Goal: Information Seeking & Learning: Learn about a topic

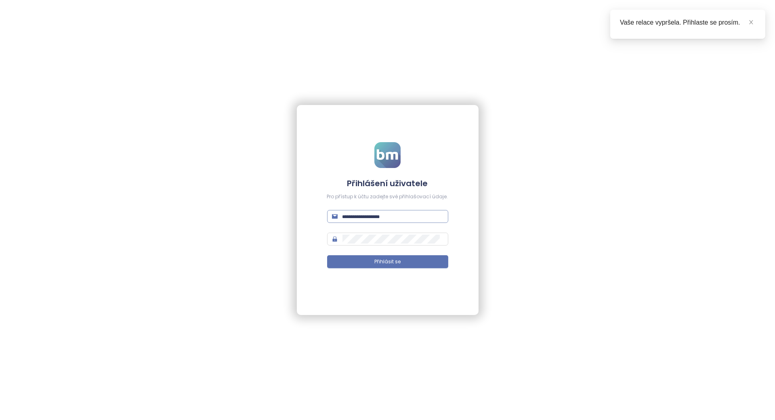
type input "**********"
click at [368, 219] on input "**********" at bounding box center [392, 216] width 101 height 9
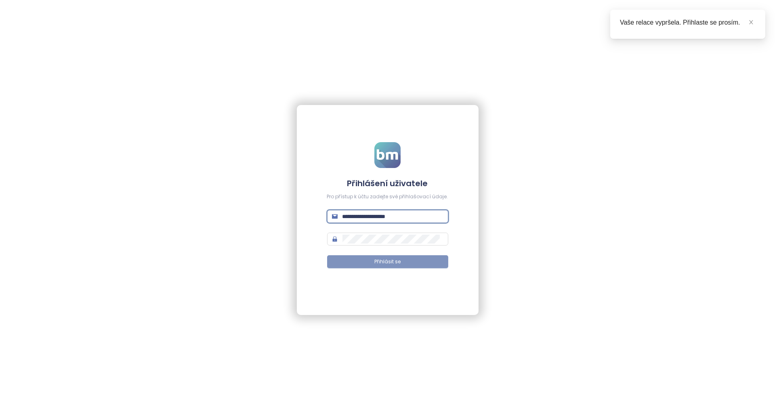
click at [360, 260] on button "Přihlásit se" at bounding box center [387, 261] width 121 height 13
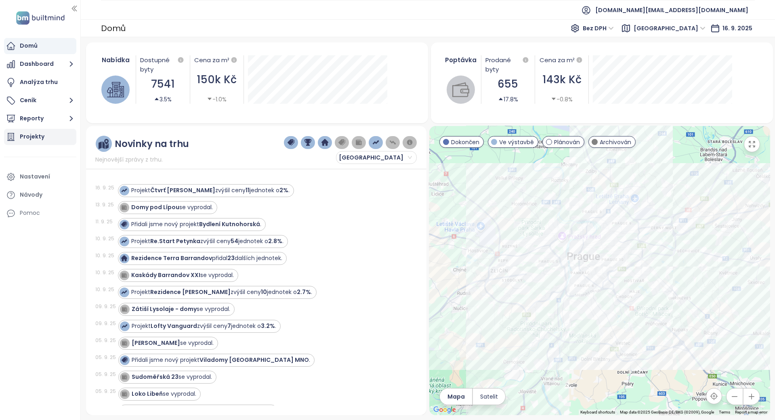
click at [56, 134] on div "Projekty" at bounding box center [40, 137] width 72 height 16
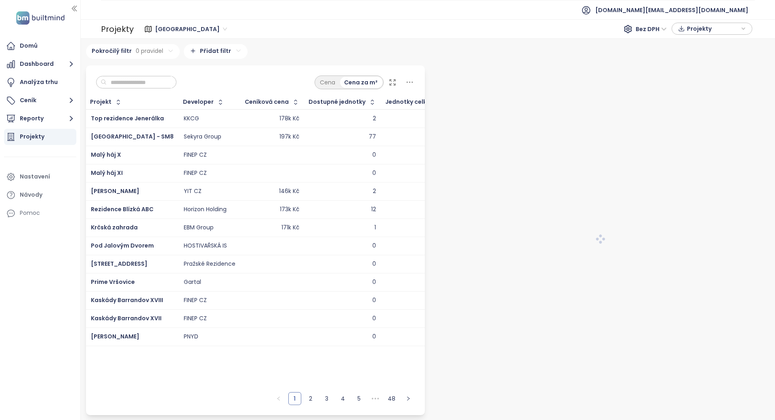
click at [157, 26] on span "Praha" at bounding box center [191, 29] width 72 height 12
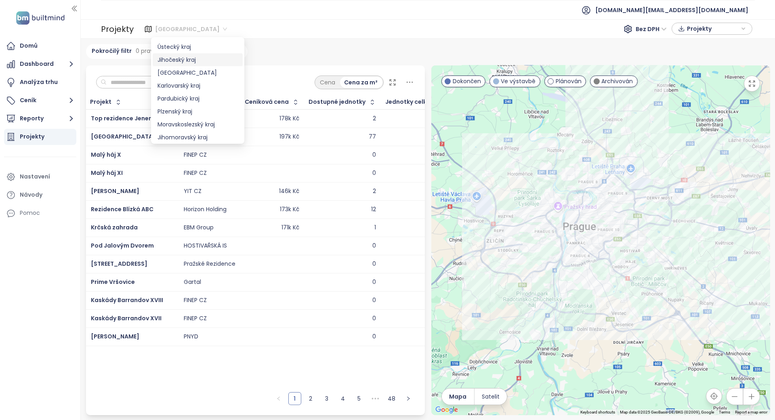
scroll to position [54, 0]
click at [205, 120] on div "Jihomoravský kraj" at bounding box center [198, 120] width 80 height 9
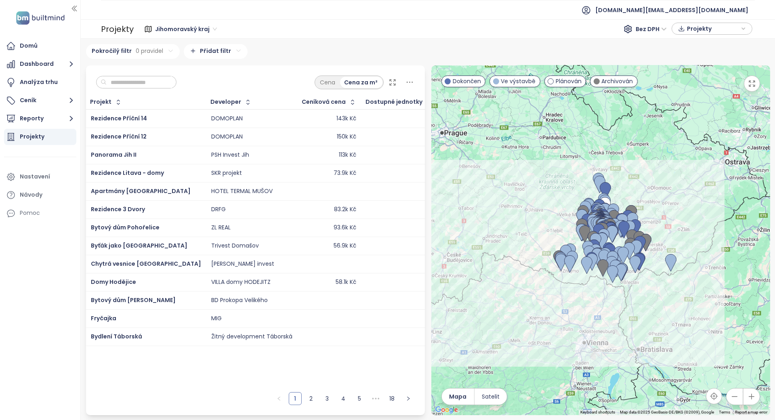
click at [164, 79] on input "text" at bounding box center [139, 82] width 65 height 12
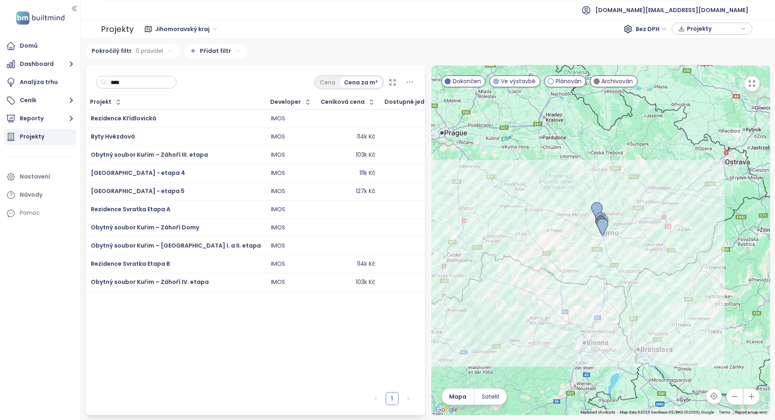
type input "****"
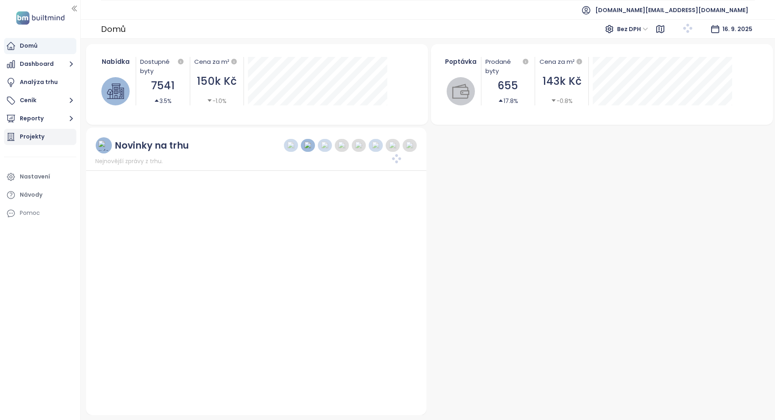
click at [32, 133] on div "Projekty" at bounding box center [32, 137] width 25 height 10
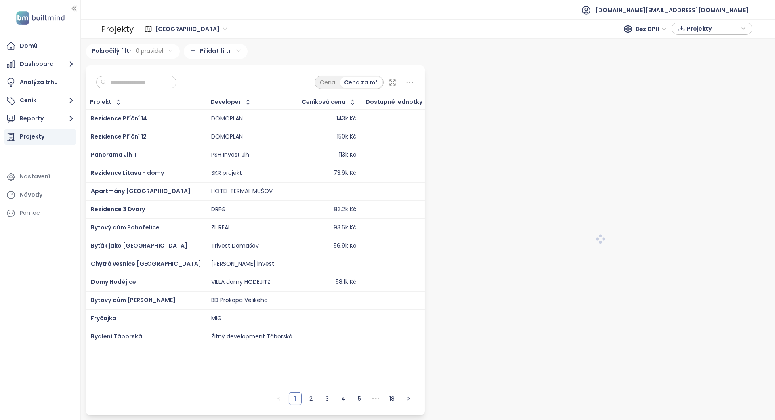
click at [121, 85] on input "text" at bounding box center [139, 82] width 65 height 12
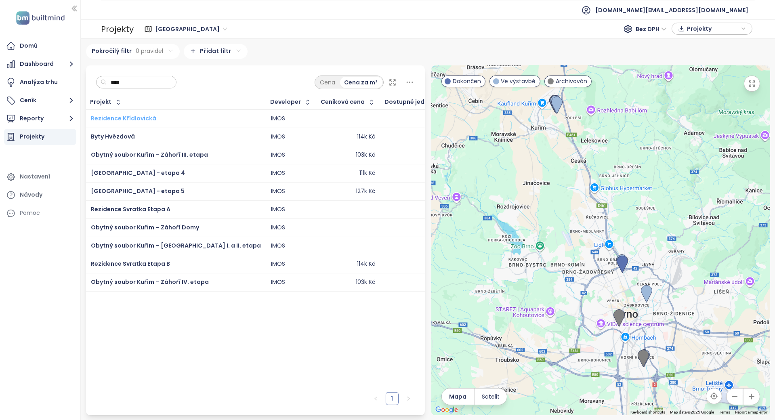
type input "****"
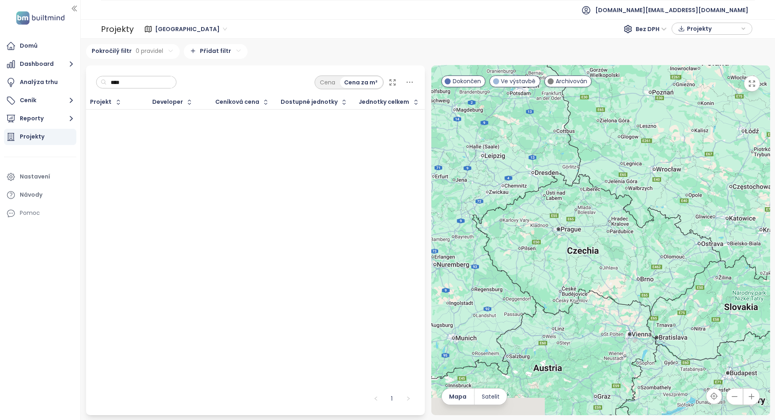
click at [140, 82] on input "****" at bounding box center [139, 82] width 65 height 12
click at [172, 28] on span "Praha" at bounding box center [191, 29] width 72 height 12
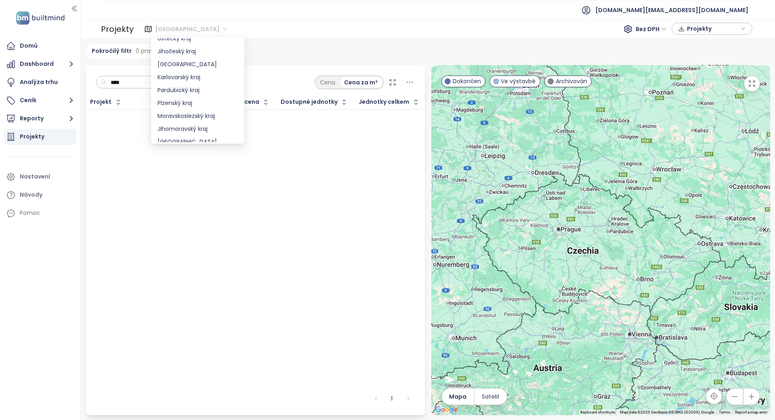
scroll to position [107, 0]
click at [194, 64] on div "Jihomoravský kraj" at bounding box center [198, 67] width 80 height 9
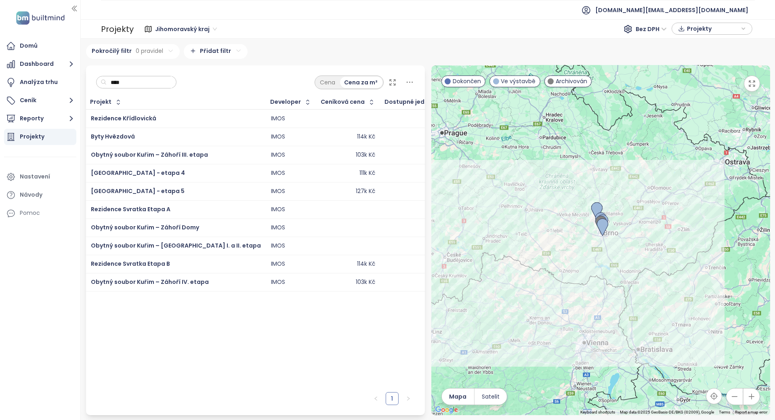
click at [169, 83] on input "****" at bounding box center [139, 82] width 65 height 12
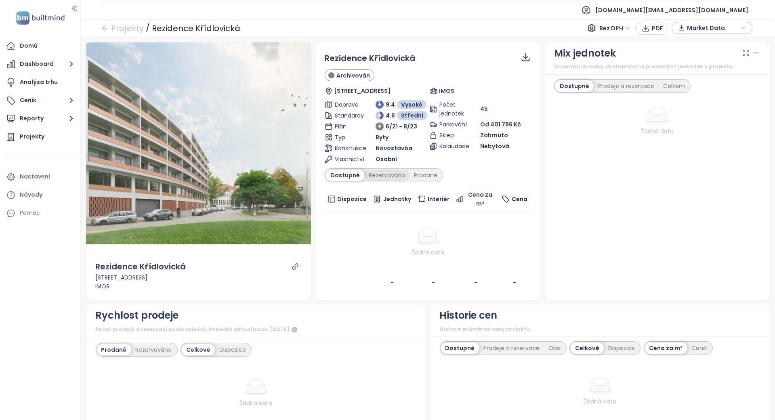
click at [395, 174] on div "Rezervováno" at bounding box center [386, 175] width 45 height 11
click at [426, 176] on div "Prodané" at bounding box center [426, 175] width 32 height 11
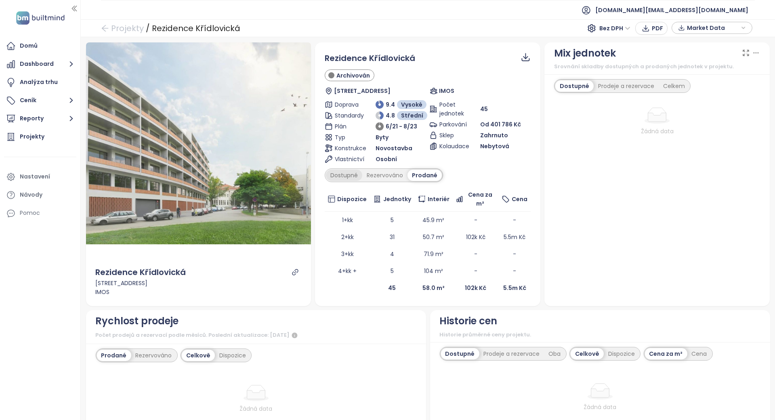
click at [353, 172] on div "Dostupné" at bounding box center [344, 175] width 36 height 11
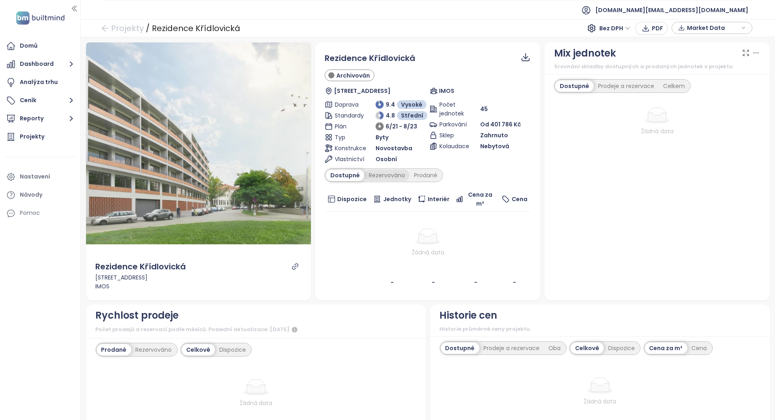
click at [367, 171] on div "Rezervováno" at bounding box center [386, 175] width 45 height 11
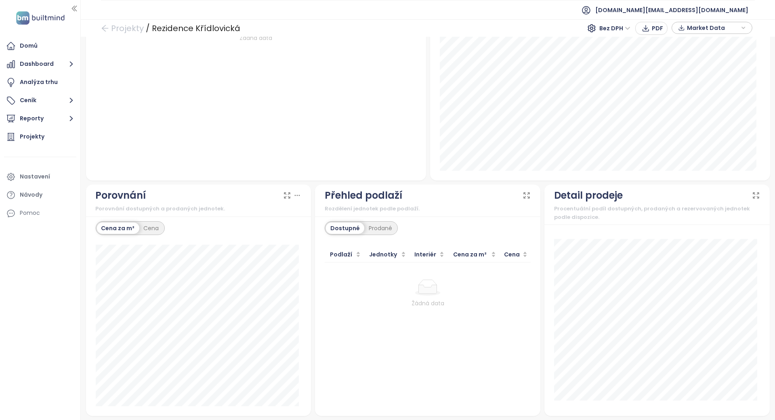
click at [388, 204] on div "Přehled podlaží Rozdělení jednotek podle podlaží." at bounding box center [428, 200] width 206 height 25
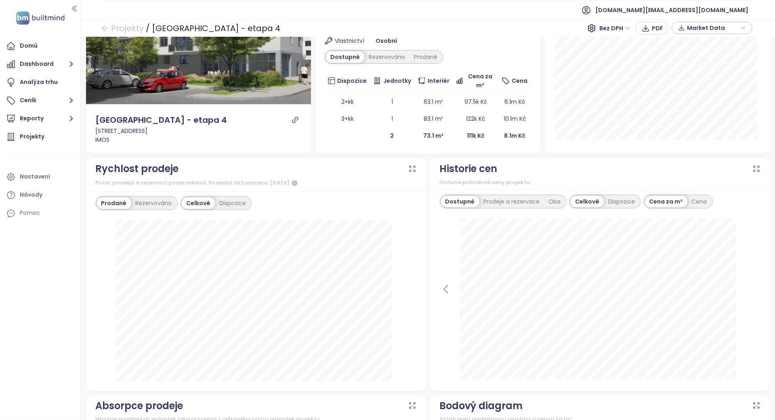
scroll to position [162, 0]
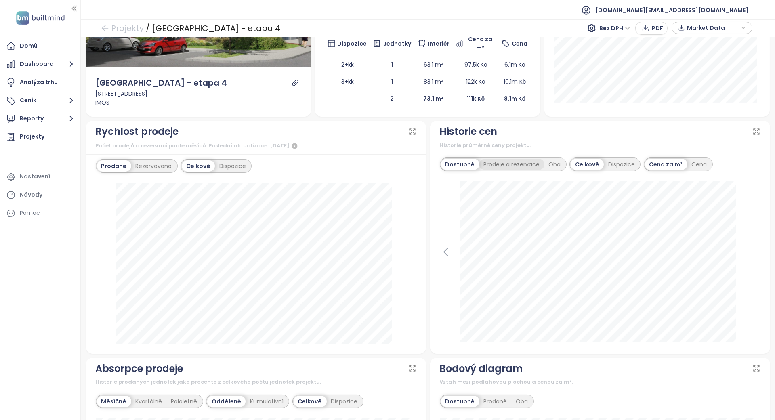
click at [517, 162] on div "Prodeje a rezervace" at bounding box center [511, 164] width 65 height 11
click at [470, 162] on div "Dostupné" at bounding box center [459, 164] width 36 height 11
click at [160, 162] on div "Rezervováno" at bounding box center [153, 165] width 45 height 11
click at [114, 163] on div "Prodané" at bounding box center [113, 165] width 32 height 11
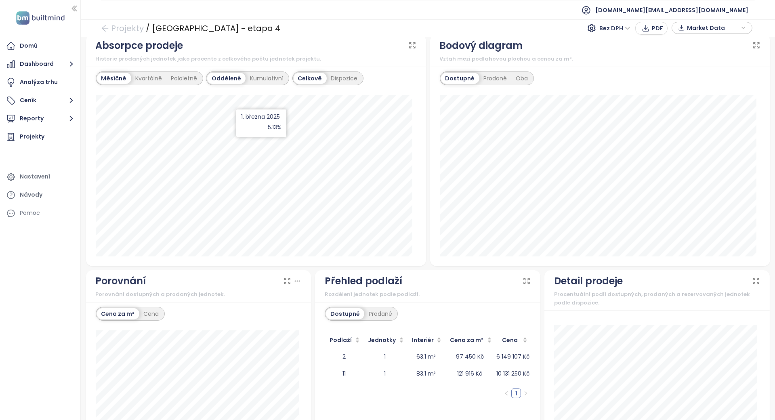
scroll to position [570, 0]
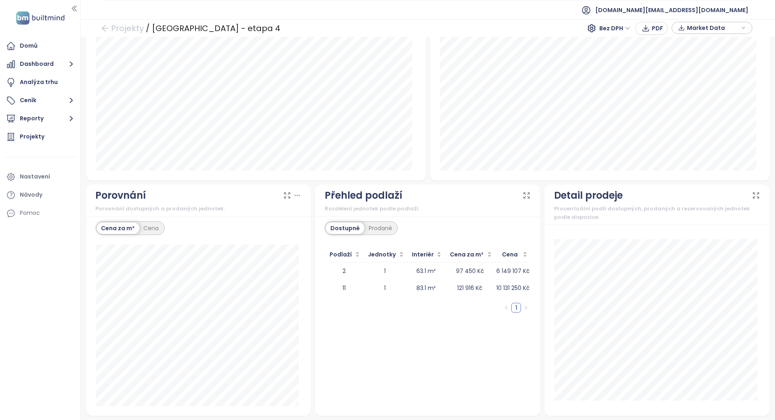
click at [391, 235] on div "Dostupné Prodané" at bounding box center [428, 229] width 206 height 16
click at [384, 227] on div "Prodané" at bounding box center [380, 228] width 32 height 11
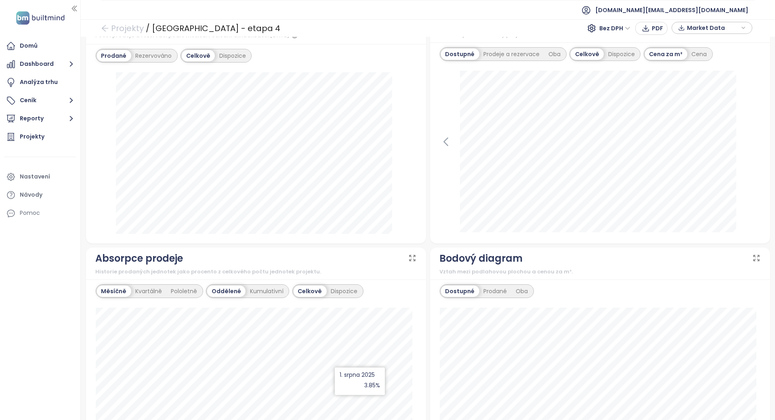
scroll to position [0, 0]
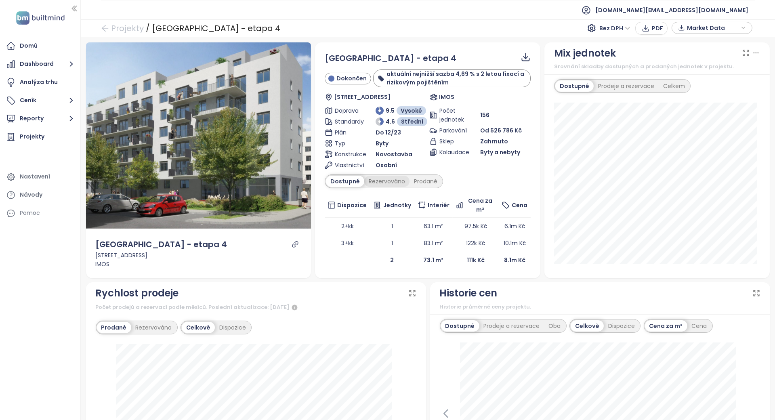
click at [397, 176] on div "Rezervováno" at bounding box center [386, 181] width 45 height 11
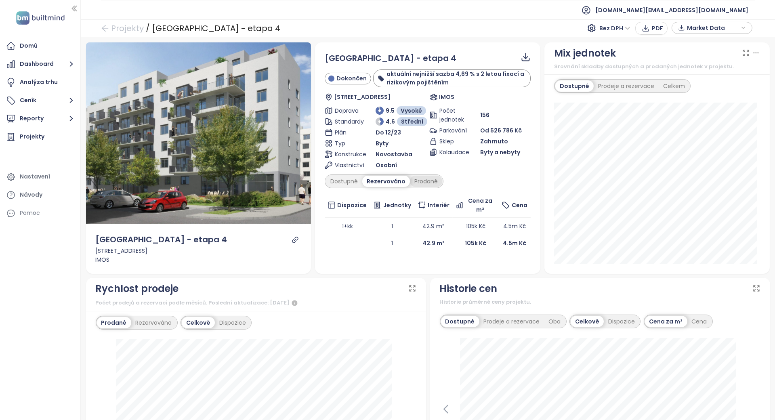
click at [419, 176] on div "Prodané" at bounding box center [426, 181] width 32 height 11
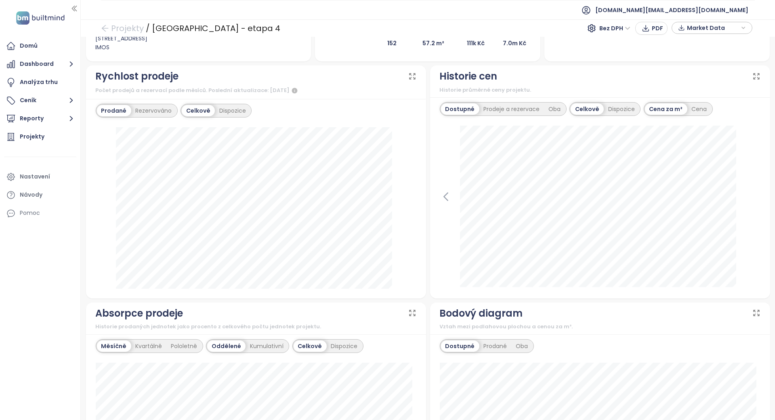
scroll to position [215, 0]
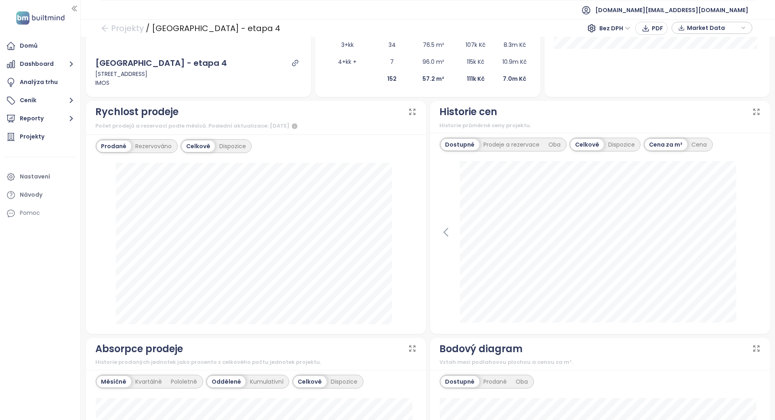
click at [272, 146] on div "Prodané Rezervováno Celkově Dispozice" at bounding box center [256, 146] width 321 height 14
click at [226, 143] on div "Dispozice" at bounding box center [233, 146] width 36 height 11
click at [416, 149] on div "Prodané Rezervováno Celkově Dispozice" at bounding box center [256, 234] width 340 height 200
click at [622, 140] on div "Dispozice" at bounding box center [622, 144] width 36 height 11
click at [430, 200] on div "Dostupné Prodeje a rezervace [GEOGRAPHIC_DATA] Dispozice Cena za m² Cena [DATE]…" at bounding box center [600, 233] width 340 height 201
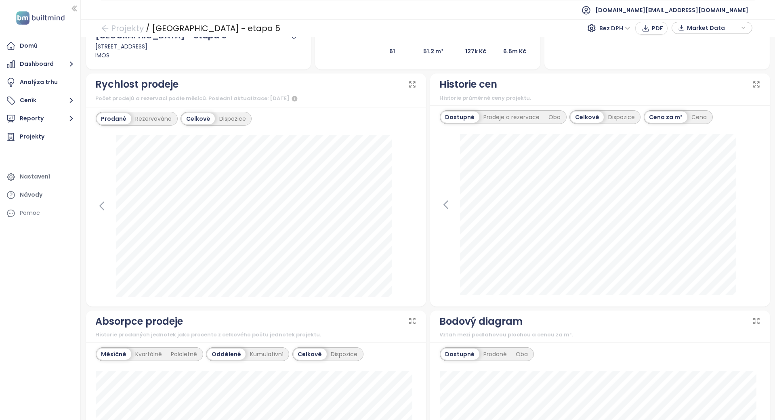
scroll to position [215, 0]
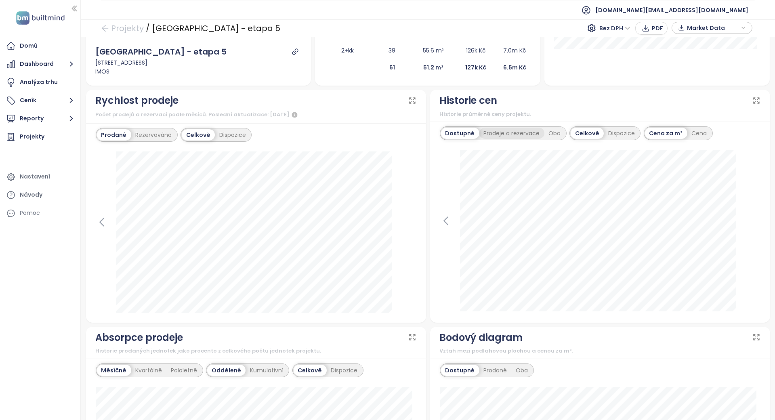
click at [513, 128] on div "Prodeje a rezervace" at bounding box center [511, 133] width 65 height 11
click at [464, 133] on div "Dostupné" at bounding box center [459, 133] width 36 height 11
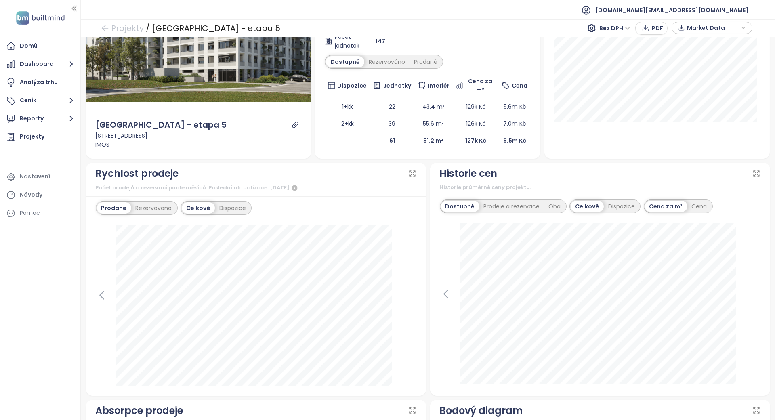
scroll to position [107, 0]
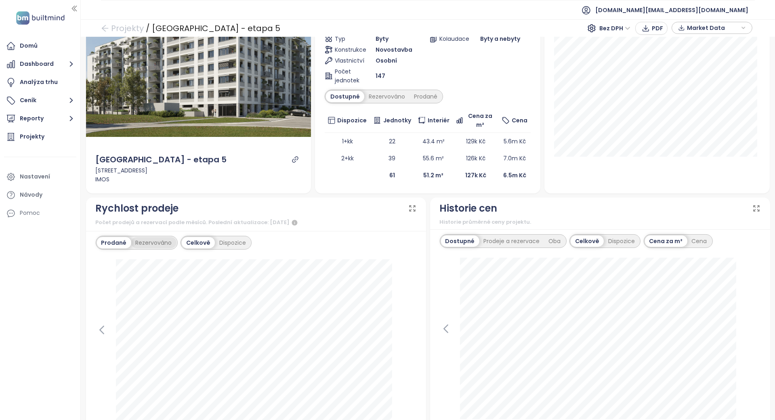
click at [169, 243] on div "Rezervováno" at bounding box center [153, 242] width 45 height 11
click at [128, 242] on div "Prodané" at bounding box center [113, 242] width 32 height 11
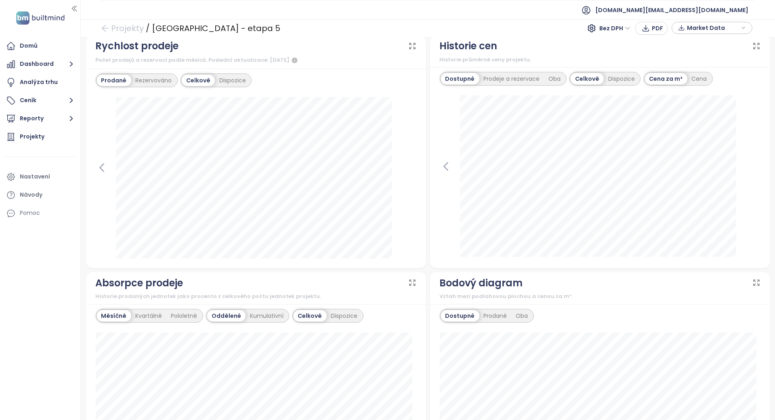
scroll to position [269, 0]
click at [103, 165] on icon at bounding box center [102, 168] width 12 height 12
click at [404, 168] on icon at bounding box center [410, 168] width 12 height 12
click at [441, 162] on icon at bounding box center [446, 167] width 12 height 12
click at [748, 166] on icon at bounding box center [754, 167] width 12 height 12
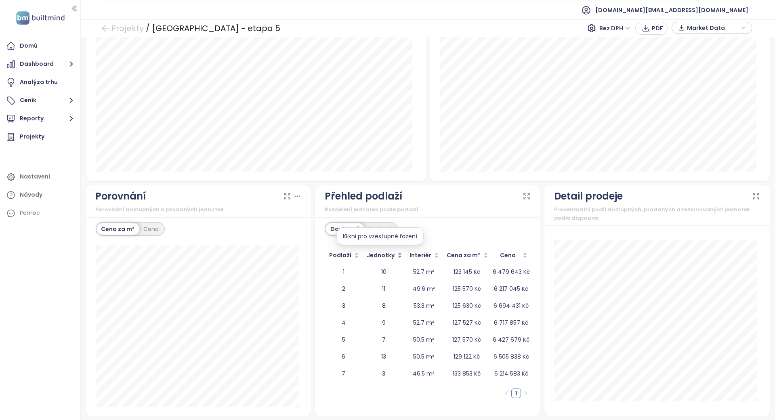
scroll to position [593, 0]
click at [380, 223] on div "Prodané" at bounding box center [380, 228] width 32 height 11
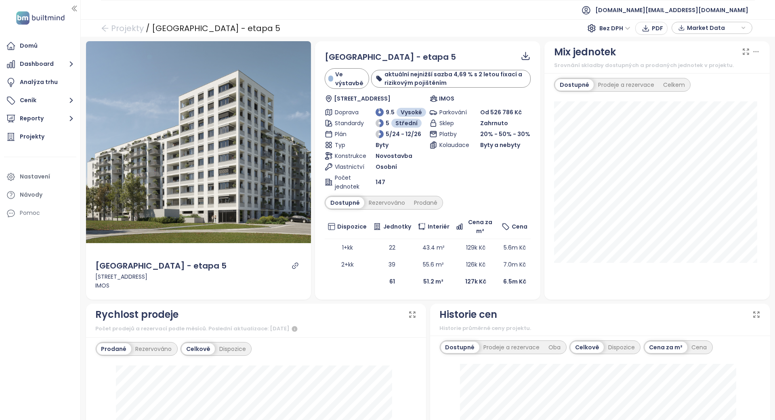
scroll to position [0, 0]
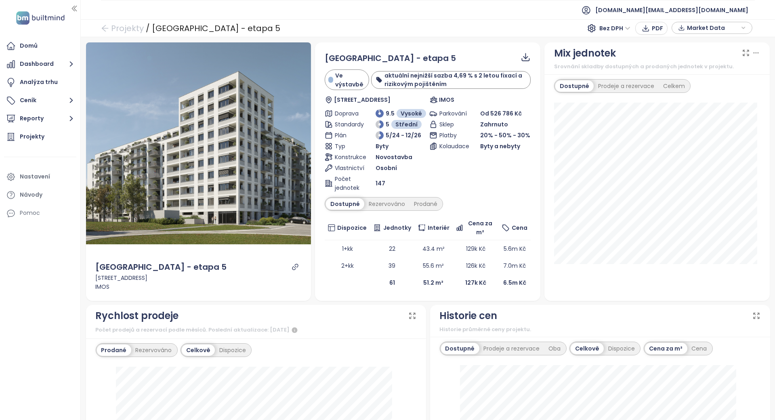
click at [489, 177] on div "Parkování Od 526 786 Kč Sklep Zahrnuto Platby 20% - 50% - 30% Kolaudace Byty a …" at bounding box center [479, 150] width 101 height 83
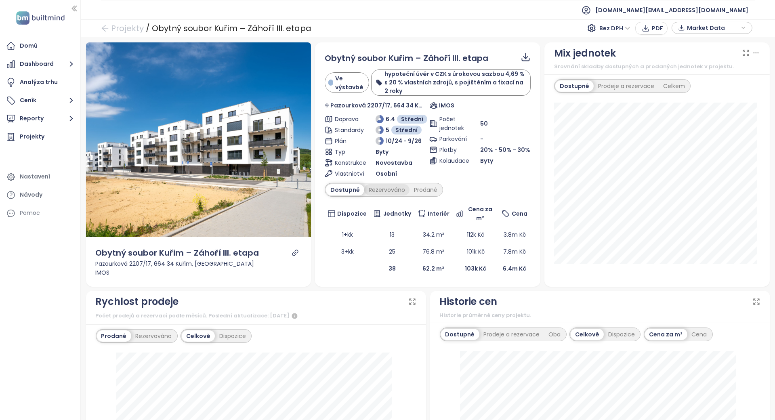
click at [381, 187] on div "Rezervováno" at bounding box center [386, 189] width 45 height 11
click at [426, 193] on div "Prodané" at bounding box center [426, 189] width 32 height 11
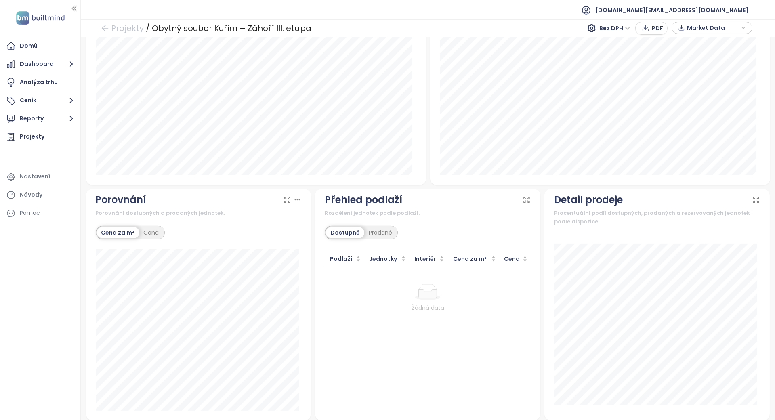
scroll to position [579, 0]
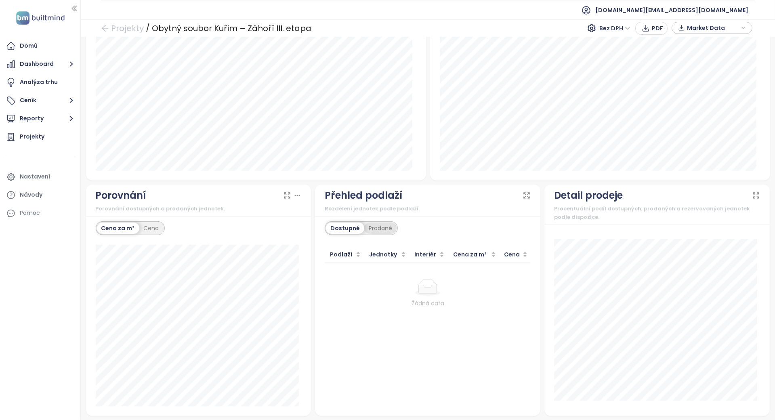
click at [383, 229] on div "Prodané" at bounding box center [380, 228] width 32 height 11
click at [347, 225] on div "Dostupné" at bounding box center [344, 228] width 36 height 11
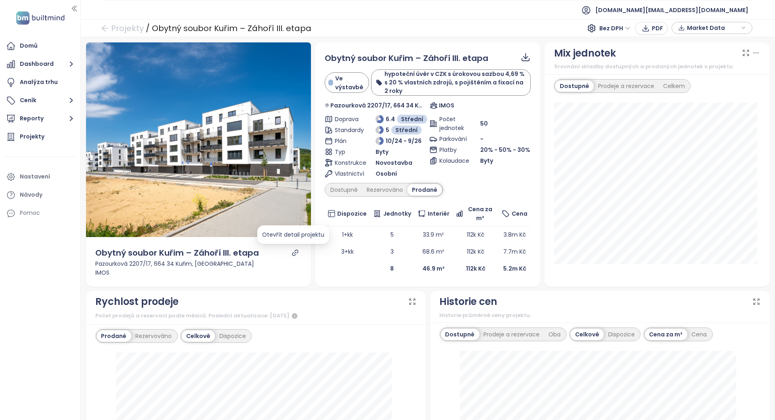
click at [293, 252] on icon "link" at bounding box center [295, 253] width 6 height 6
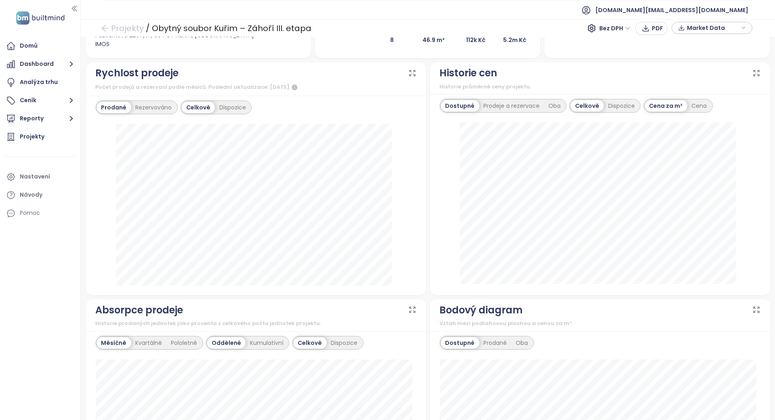
scroll to position [323, 0]
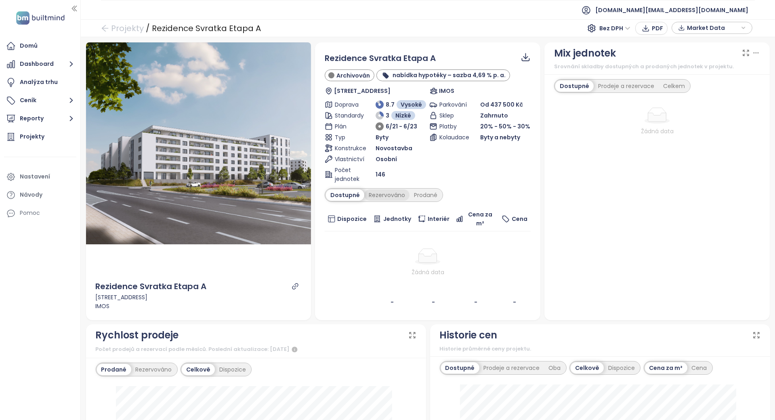
click at [398, 199] on div "Rezervováno" at bounding box center [386, 194] width 45 height 11
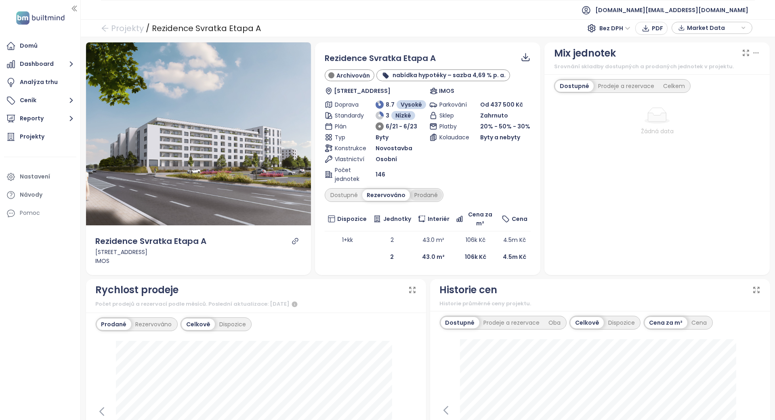
click at [410, 197] on div "Prodané" at bounding box center [426, 194] width 32 height 11
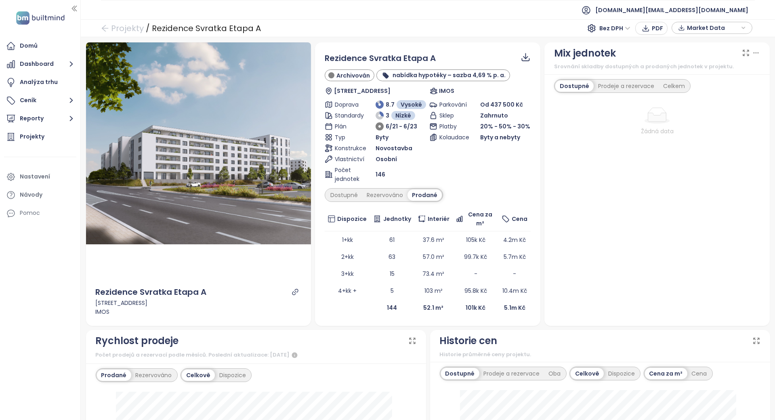
scroll to position [215, 0]
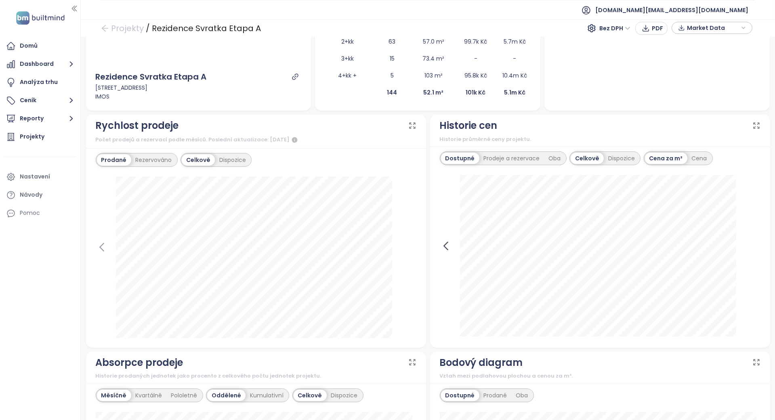
click at [440, 240] on icon at bounding box center [446, 246] width 12 height 12
click at [748, 248] on icon at bounding box center [754, 246] width 12 height 12
click at [491, 163] on div "Prodeje a rezervace" at bounding box center [511, 158] width 65 height 11
click at [105, 243] on icon at bounding box center [102, 247] width 12 height 12
click at [409, 244] on icon at bounding box center [410, 247] width 12 height 12
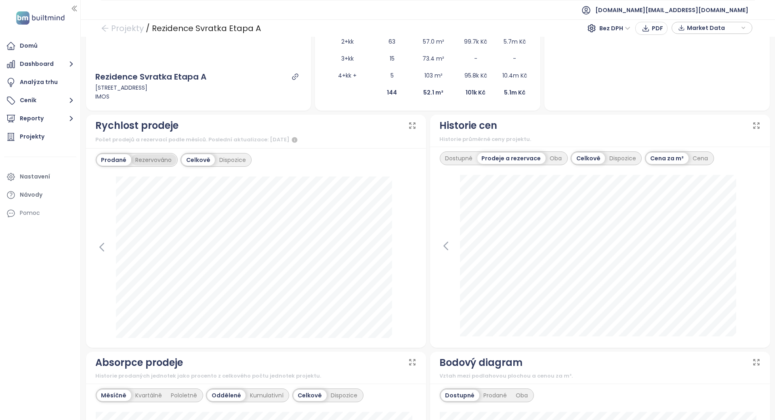
click at [162, 163] on div "Rezervováno" at bounding box center [153, 159] width 45 height 11
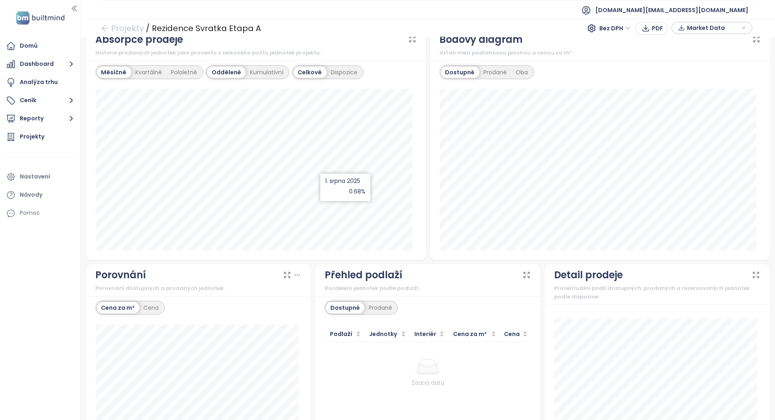
scroll to position [618, 0]
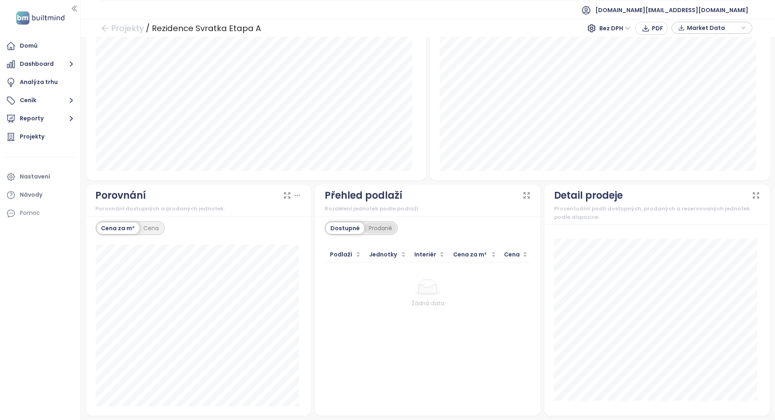
click at [372, 223] on div "Prodané" at bounding box center [380, 228] width 32 height 11
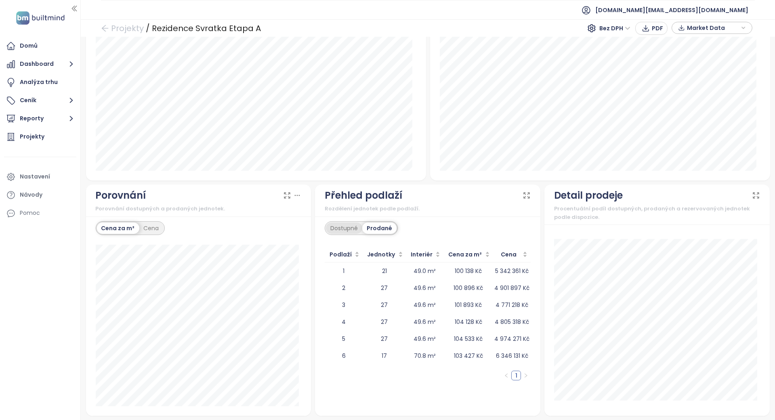
click at [339, 223] on div "Dostupné" at bounding box center [344, 228] width 36 height 11
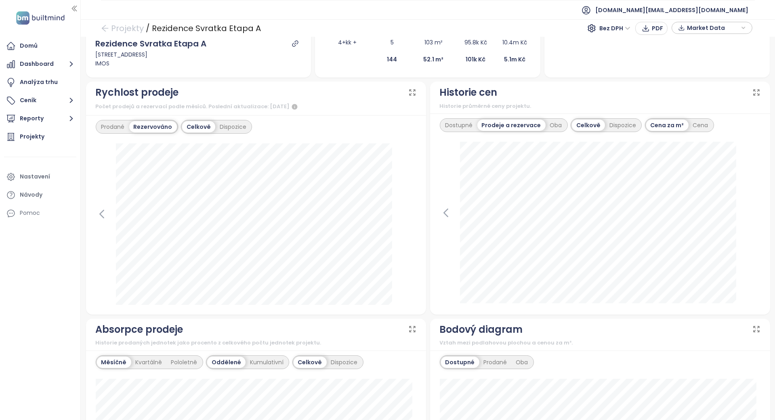
scroll to position [0, 0]
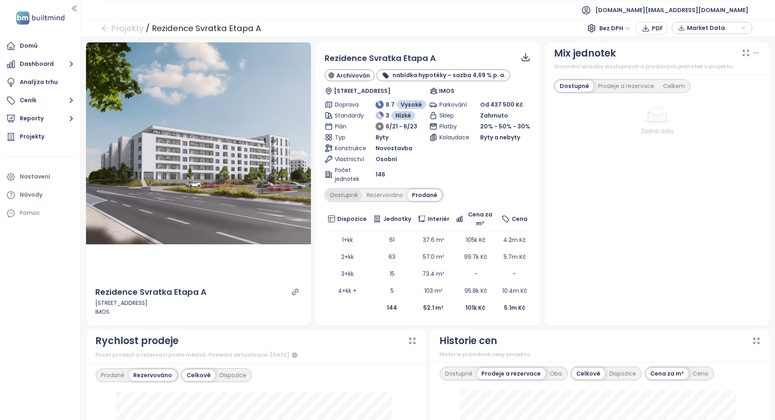
click at [353, 193] on div "Dostupné" at bounding box center [344, 194] width 36 height 11
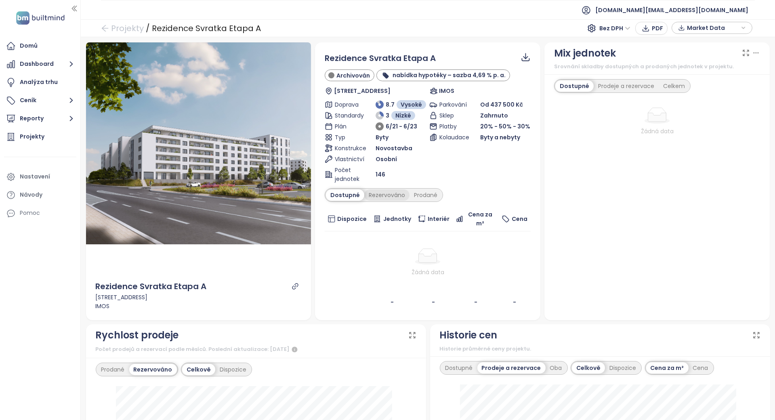
click at [374, 193] on div "Rezervováno" at bounding box center [386, 194] width 45 height 11
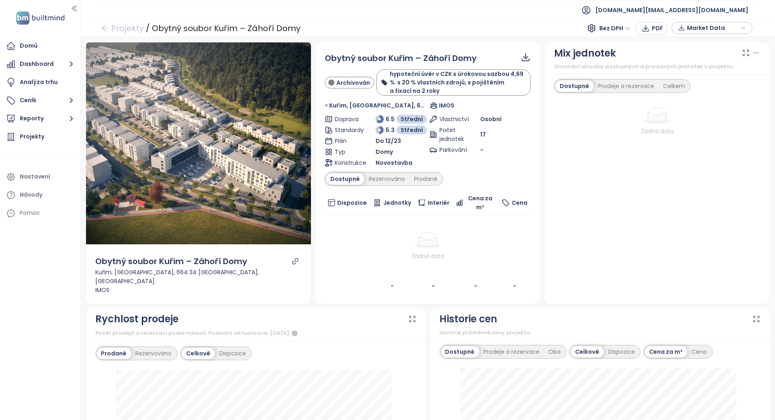
click at [387, 170] on div "Obytný soubor Kuřim – Záhoří Domy Archivován hypoteční úvěr v CZK s úrokovou sa…" at bounding box center [428, 173] width 206 height 242
click at [388, 176] on div "Rezervováno" at bounding box center [386, 178] width 45 height 11
click at [424, 178] on div "Prodané" at bounding box center [426, 178] width 32 height 11
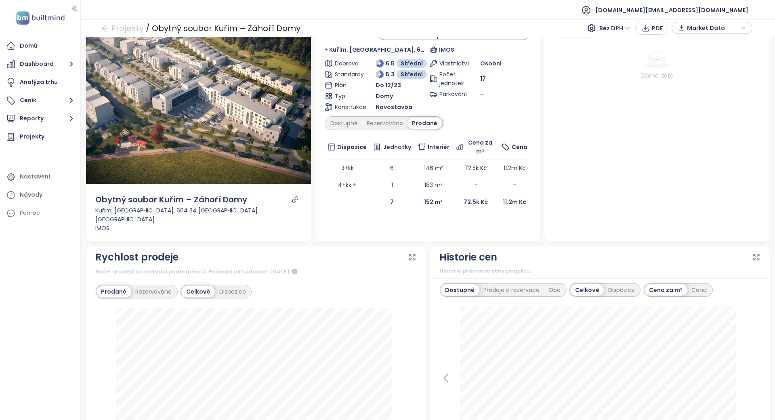
scroll to position [107, 0]
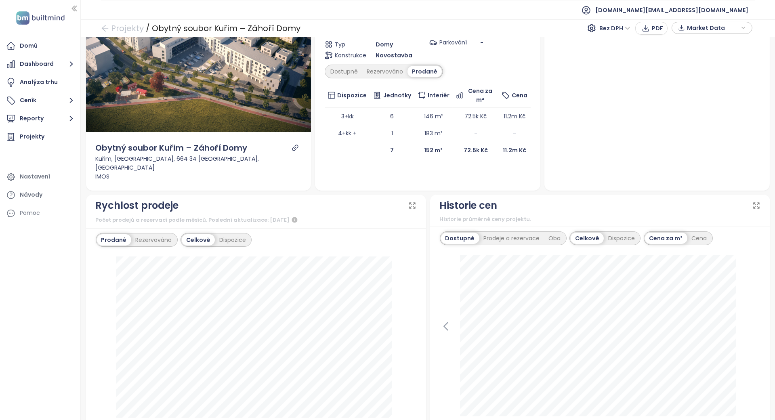
click at [443, 256] on div at bounding box center [600, 336] width 321 height 163
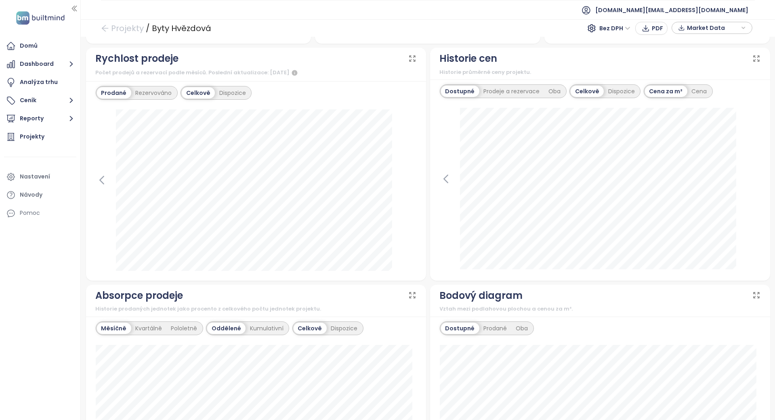
scroll to position [269, 0]
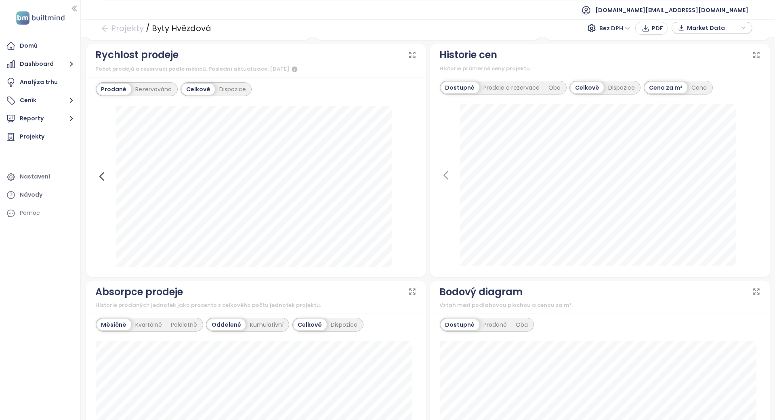
click at [102, 173] on icon at bounding box center [102, 176] width 4 height 8
click at [404, 173] on icon at bounding box center [410, 176] width 12 height 12
click at [445, 175] on icon at bounding box center [446, 175] width 12 height 12
click at [748, 177] on icon at bounding box center [754, 175] width 12 height 12
click at [491, 82] on div "Prodeje a rezervace" at bounding box center [511, 87] width 65 height 11
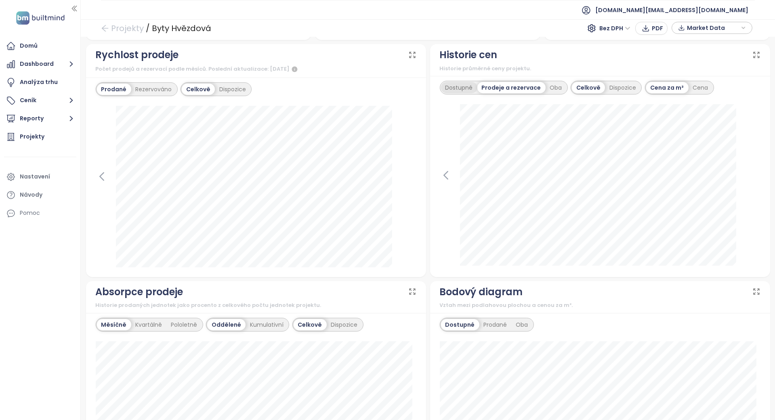
click at [464, 86] on div "Dostupné" at bounding box center [459, 87] width 36 height 11
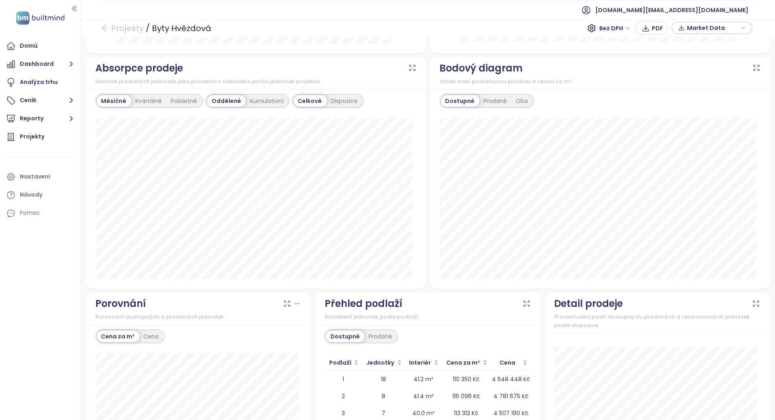
scroll to position [601, 0]
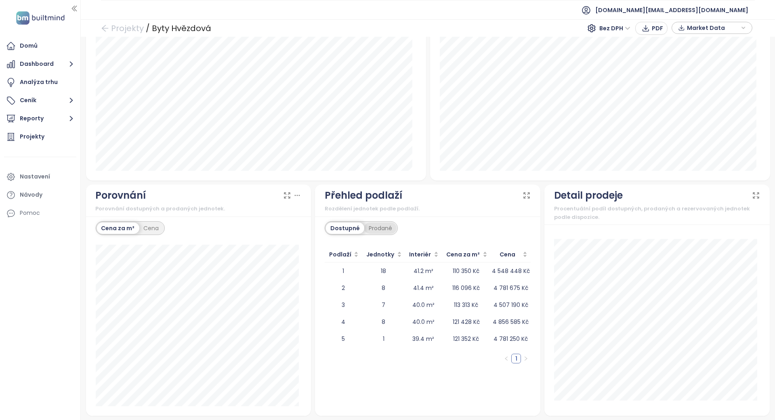
click at [387, 225] on div "Prodané" at bounding box center [380, 228] width 32 height 11
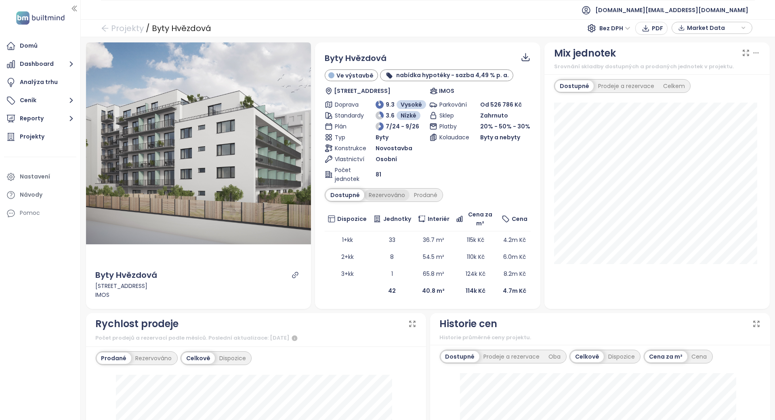
click at [386, 196] on div "Rezervováno" at bounding box center [386, 194] width 45 height 11
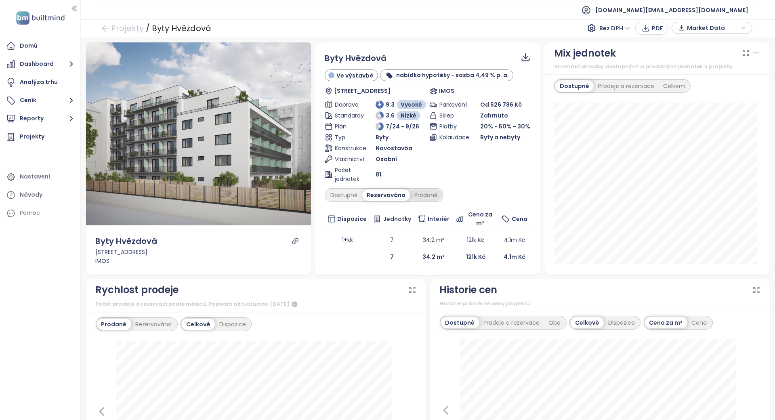
click at [427, 194] on div "Prodané" at bounding box center [426, 194] width 32 height 11
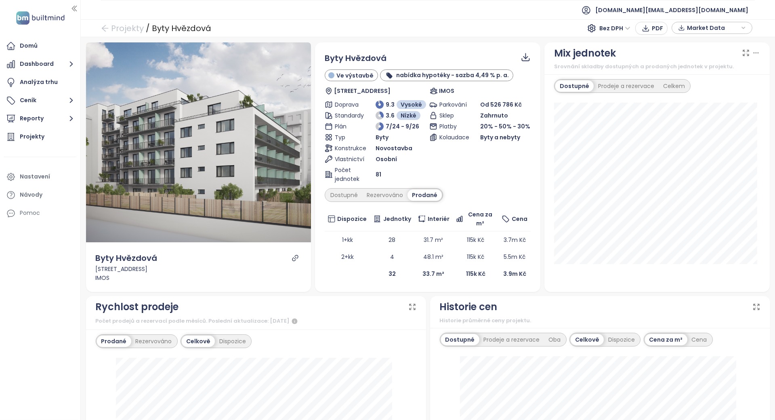
click at [500, 162] on div "Parkování Od 526 786 Kč Sklep Zahrnuto Platby 20% - 50% - 30% Kolaudace Byty a …" at bounding box center [479, 141] width 101 height 83
click at [476, 165] on div "Parkování Od 526 786 Kč Sklep Zahrnuto Platby 20% - 50% - 30% Kolaudace Byty a …" at bounding box center [479, 141] width 101 height 83
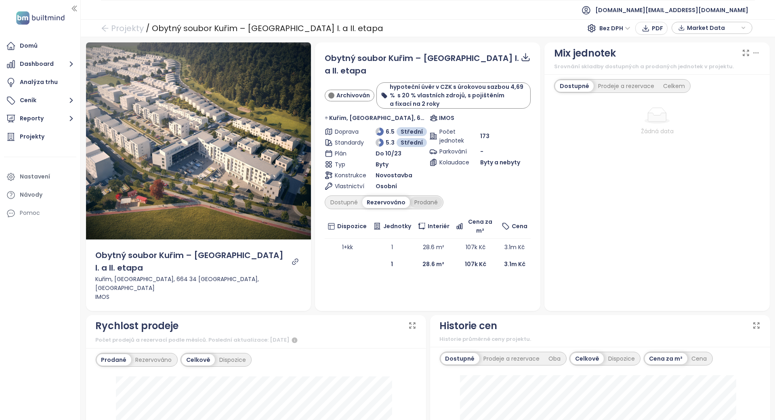
click at [418, 197] on div "Prodané" at bounding box center [426, 202] width 32 height 11
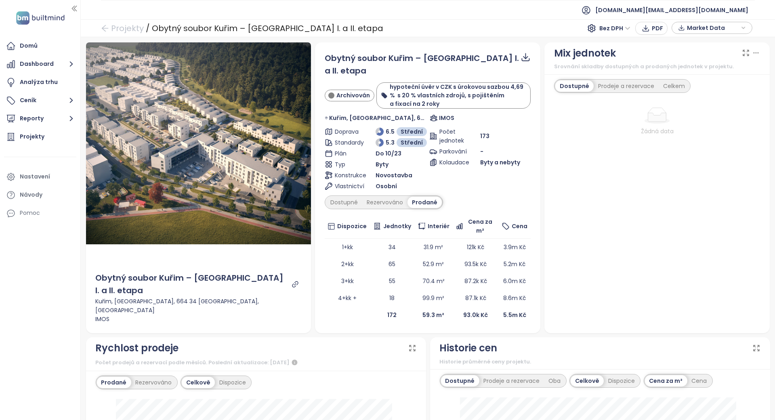
scroll to position [162, 0]
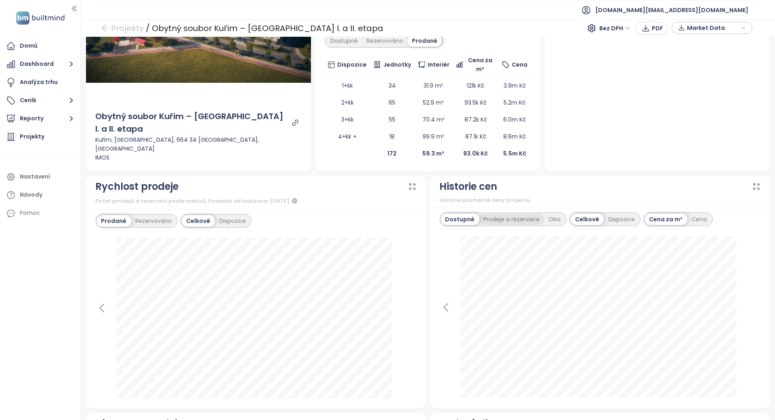
click at [483, 214] on div "Prodeje a rezervace" at bounding box center [511, 219] width 65 height 11
click at [555, 214] on div "Oba" at bounding box center [556, 219] width 21 height 11
click at [477, 208] on div "Dostupné Prodeje a rezervace [GEOGRAPHIC_DATA] Dispozice Cena za m² Cena" at bounding box center [600, 308] width 340 height 201
click at [465, 214] on div "Dostupné" at bounding box center [459, 219] width 36 height 11
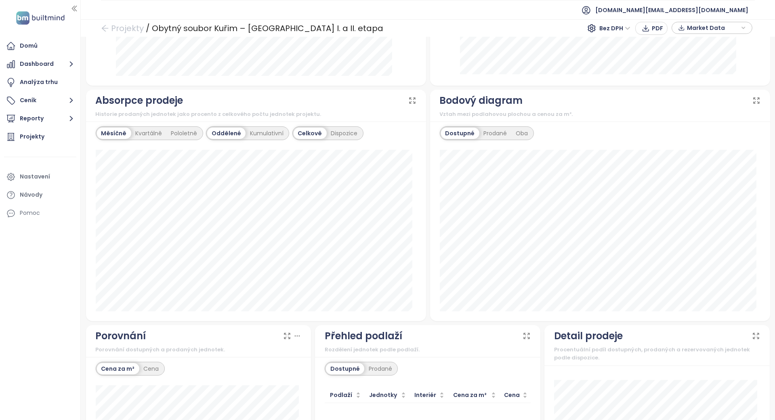
scroll to position [613, 0]
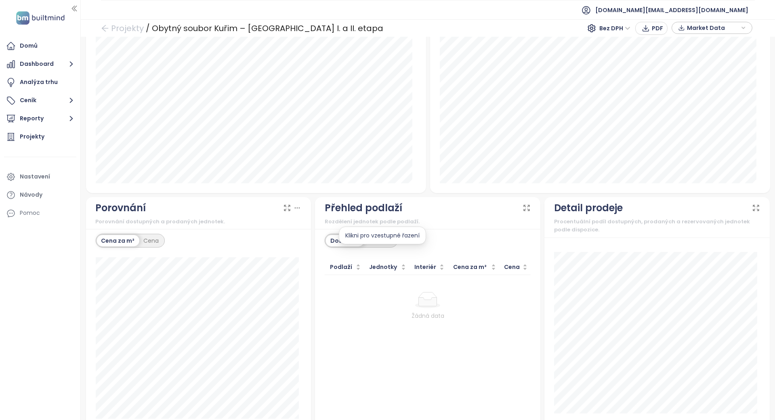
click at [375, 229] on div "Klikni pro vzestupné řazení" at bounding box center [382, 236] width 87 height 18
click at [380, 235] on div "Prodané" at bounding box center [380, 240] width 32 height 11
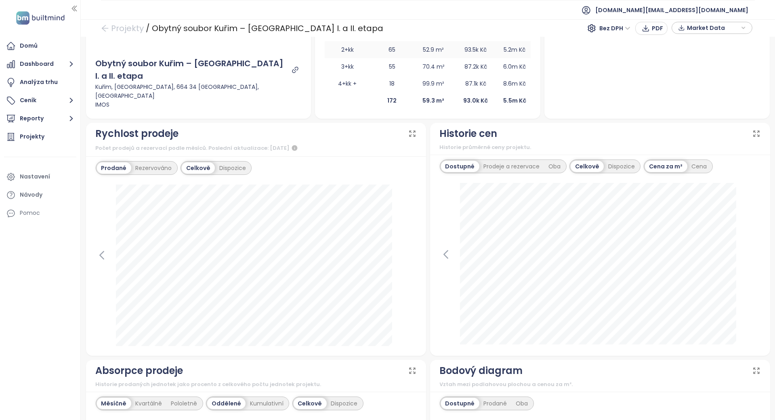
scroll to position [0, 0]
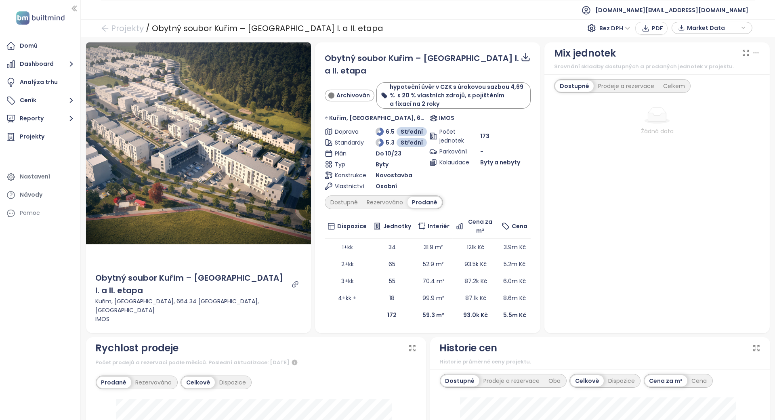
click at [435, 195] on div "Dostupné Rezervováno Prodané" at bounding box center [428, 202] width 206 height 14
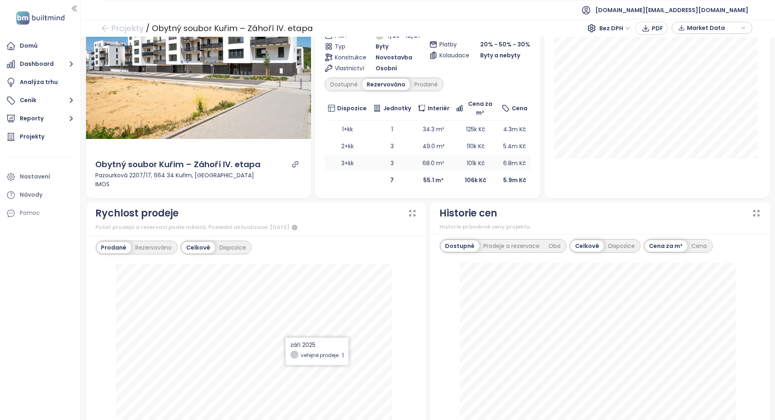
scroll to position [215, 0]
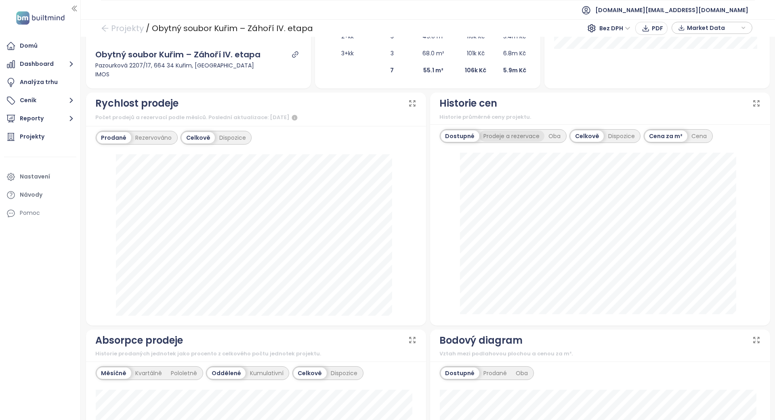
click at [514, 135] on div "Prodeje a rezervace" at bounding box center [511, 135] width 65 height 11
click at [470, 137] on div "Dostupné" at bounding box center [459, 135] width 36 height 11
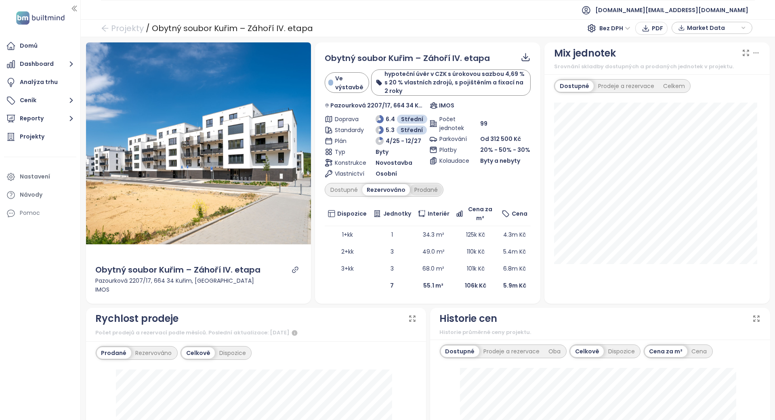
click at [414, 184] on div "Prodané" at bounding box center [426, 189] width 32 height 11
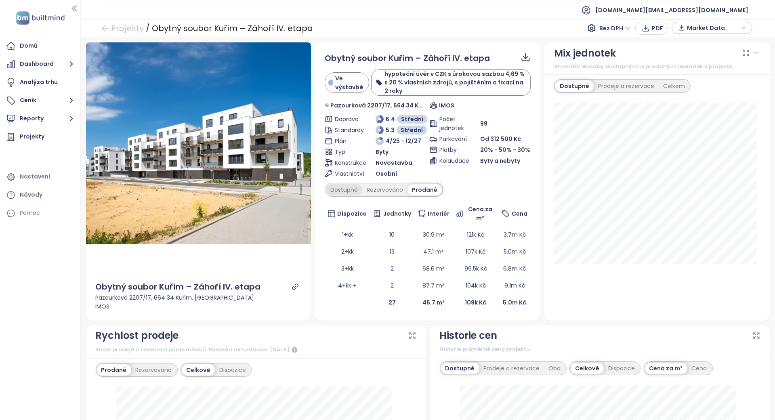
click at [345, 194] on div "Dostupné" at bounding box center [344, 189] width 36 height 11
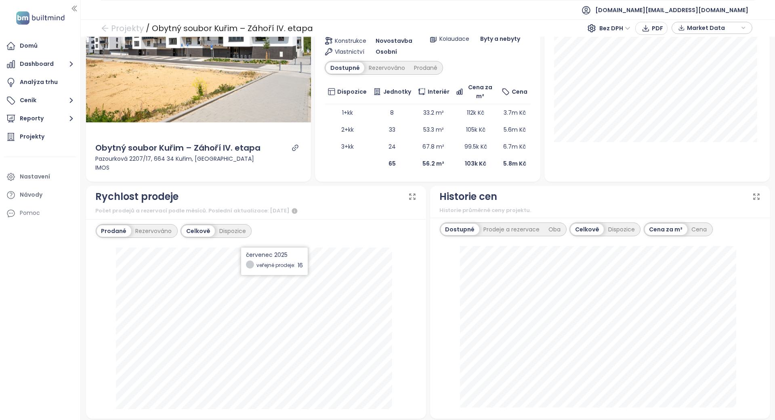
scroll to position [107, 0]
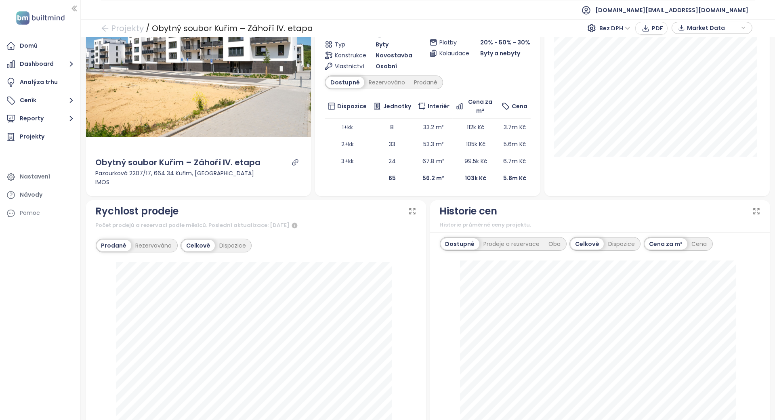
click at [466, 223] on div "Historie průměrné ceny projektu." at bounding box center [600, 225] width 321 height 8
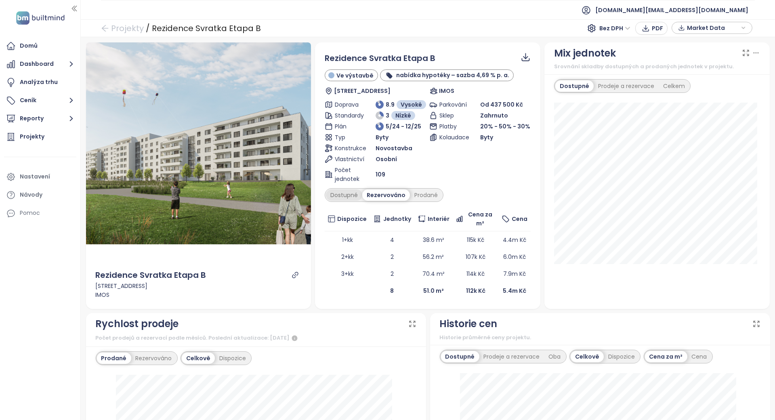
click at [354, 196] on div "Dostupné" at bounding box center [344, 194] width 36 height 11
click at [383, 193] on div "Rezervováno" at bounding box center [386, 194] width 45 height 11
click at [415, 194] on div "Prodané" at bounding box center [426, 194] width 32 height 11
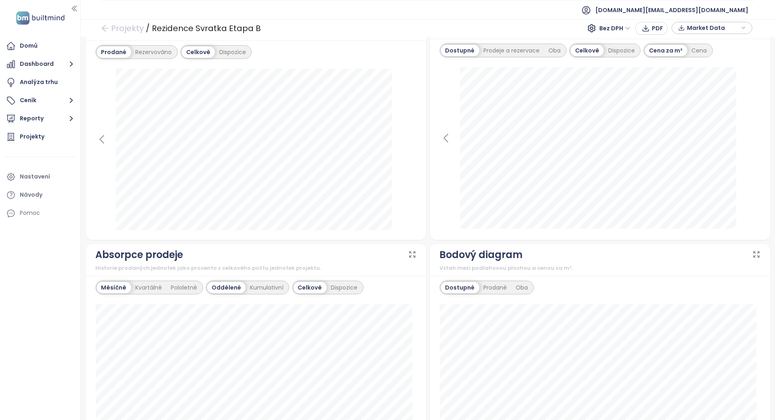
scroll to position [162, 0]
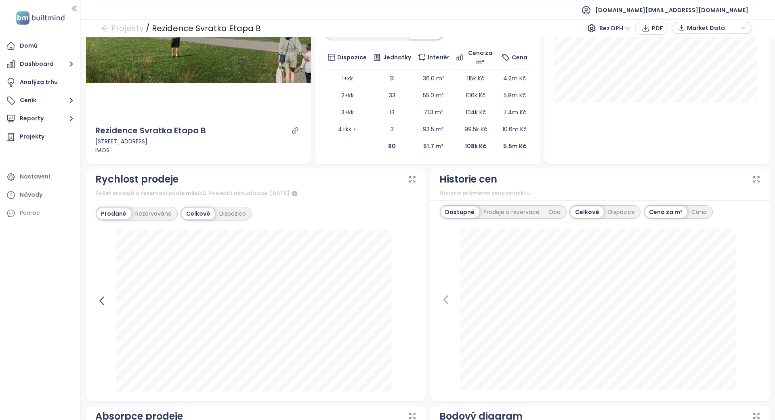
click at [102, 298] on icon at bounding box center [102, 301] width 4 height 8
click at [404, 302] on icon at bounding box center [410, 301] width 12 height 12
click at [157, 210] on div "Rezervováno" at bounding box center [153, 213] width 45 height 11
click at [116, 209] on div "Prodané" at bounding box center [113, 213] width 32 height 11
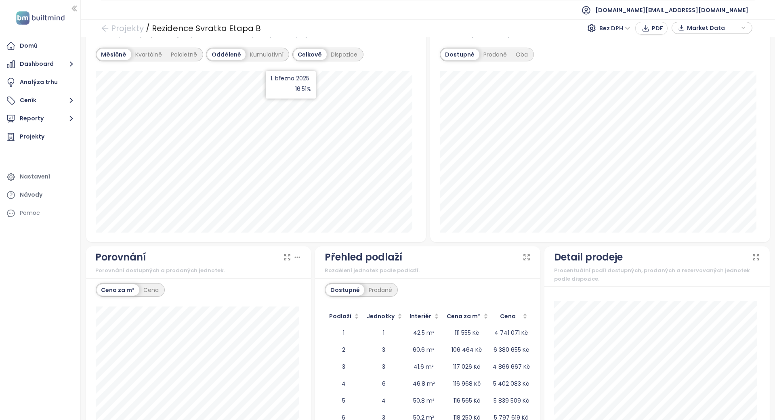
scroll to position [618, 0]
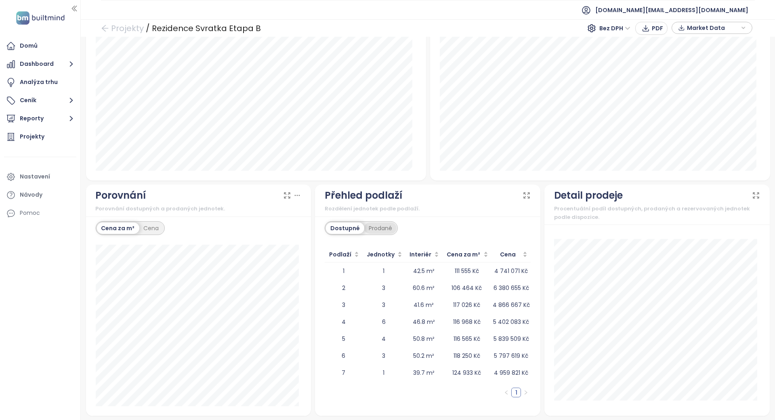
click at [382, 225] on div "Prodané" at bounding box center [380, 228] width 32 height 11
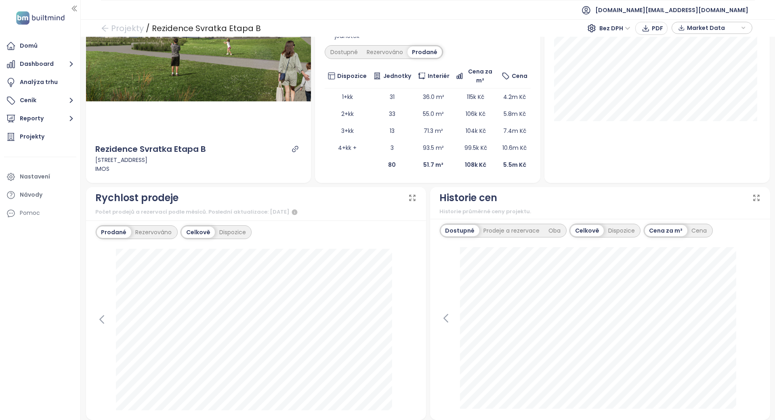
scroll to position [0, 0]
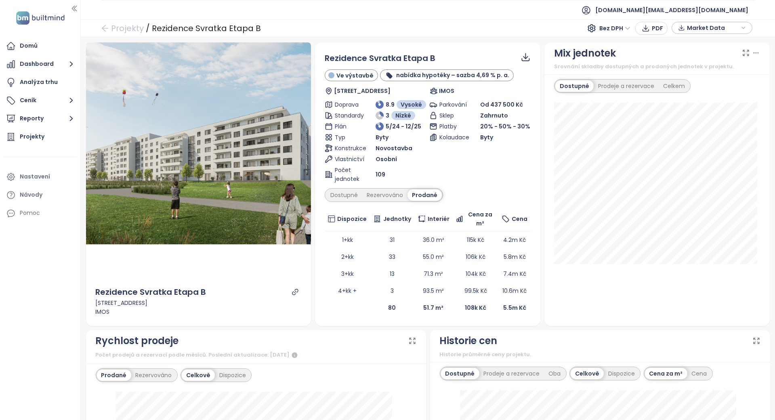
click at [399, 242] on td "31" at bounding box center [392, 239] width 44 height 17
